Goal: Task Accomplishment & Management: Complete application form

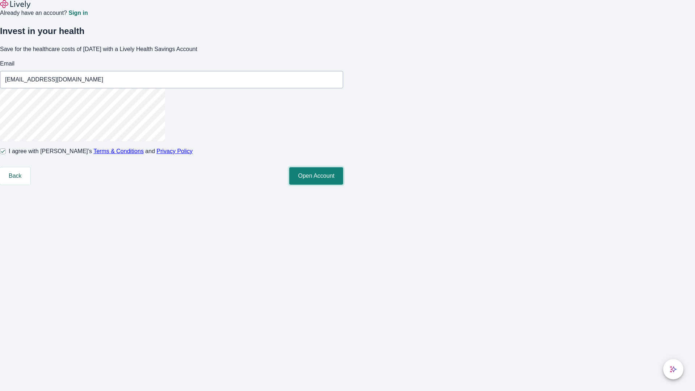
click at [343, 185] on button "Open Account" at bounding box center [316, 175] width 54 height 17
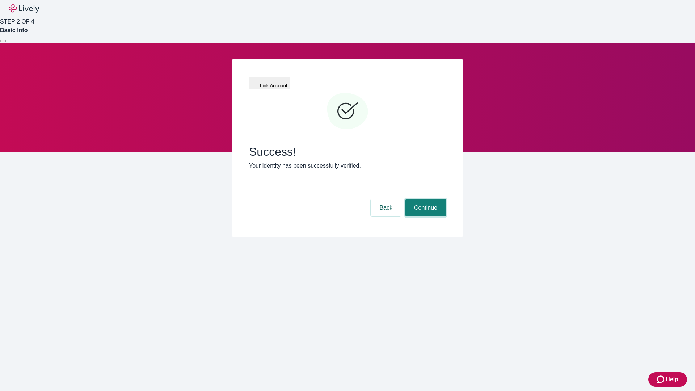
click at [425, 199] on button "Continue" at bounding box center [426, 207] width 41 height 17
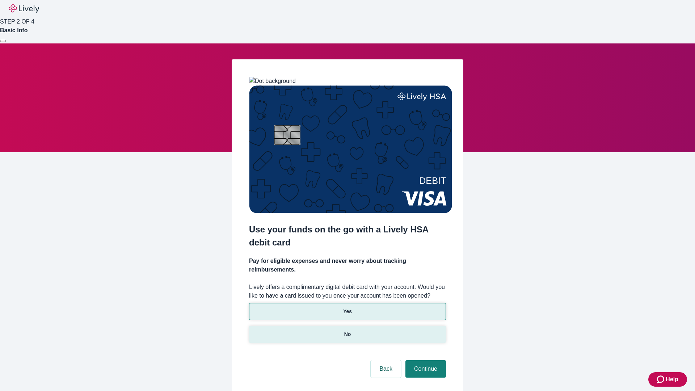
click at [347, 331] on p "No" at bounding box center [347, 335] width 7 height 8
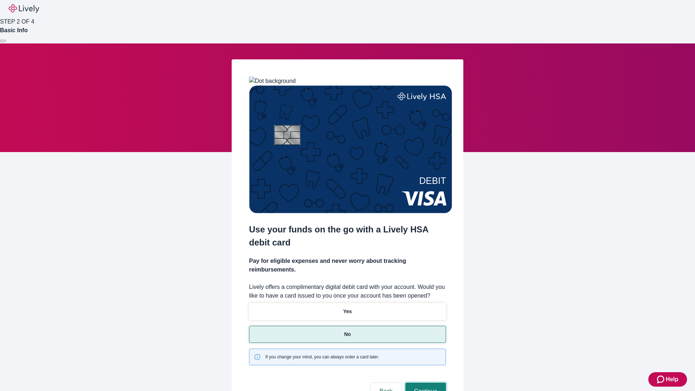
click at [425, 383] on button "Continue" at bounding box center [426, 391] width 41 height 17
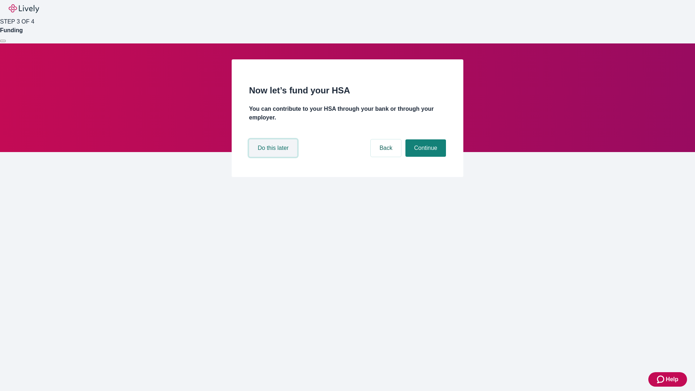
click at [274, 157] on button "Do this later" at bounding box center [273, 147] width 48 height 17
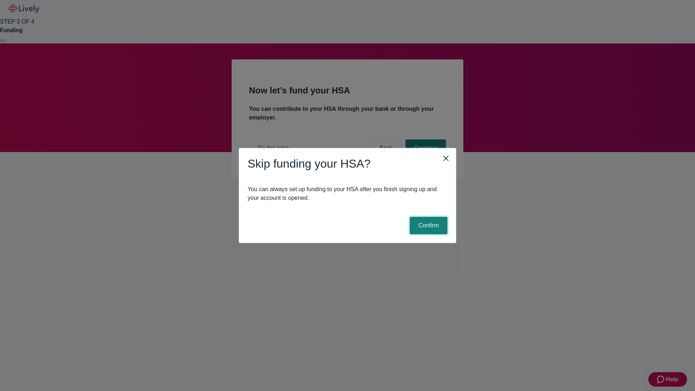
click at [428, 226] on button "Confirm" at bounding box center [429, 225] width 38 height 17
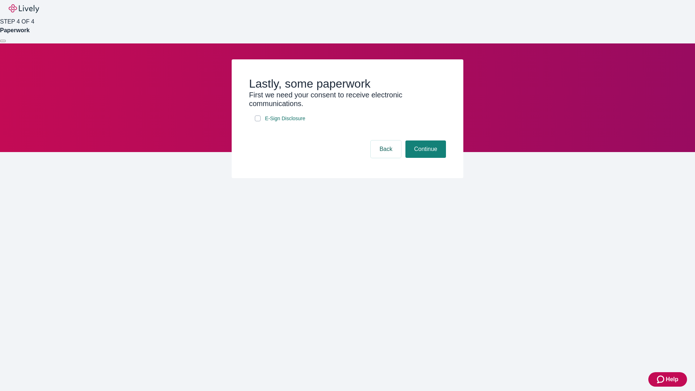
click at [258, 121] on input "E-Sign Disclosure" at bounding box center [258, 119] width 6 height 6
checkbox input "true"
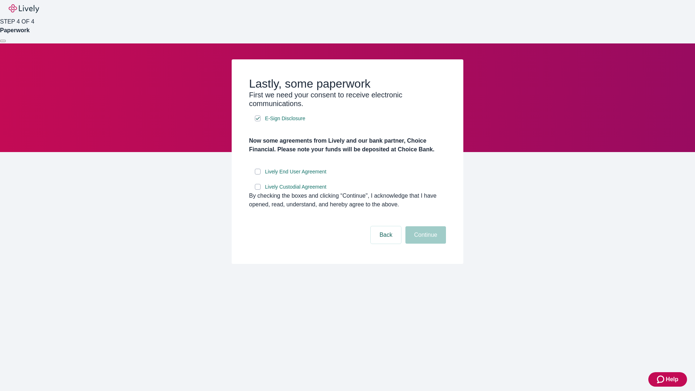
click at [258, 175] on input "Lively End User Agreement" at bounding box center [258, 172] width 6 height 6
checkbox input "true"
click at [258, 190] on input "Lively Custodial Agreement" at bounding box center [258, 187] width 6 height 6
checkbox input "true"
click at [425, 244] on button "Continue" at bounding box center [426, 234] width 41 height 17
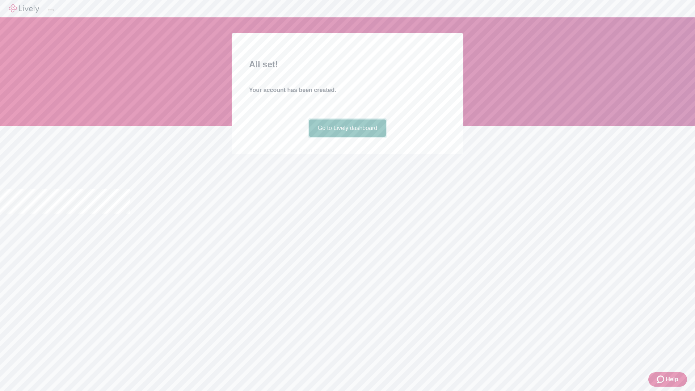
click at [347, 137] on link "Go to Lively dashboard" at bounding box center [347, 128] width 77 height 17
